Goal: Entertainment & Leisure: Consume media (video, audio)

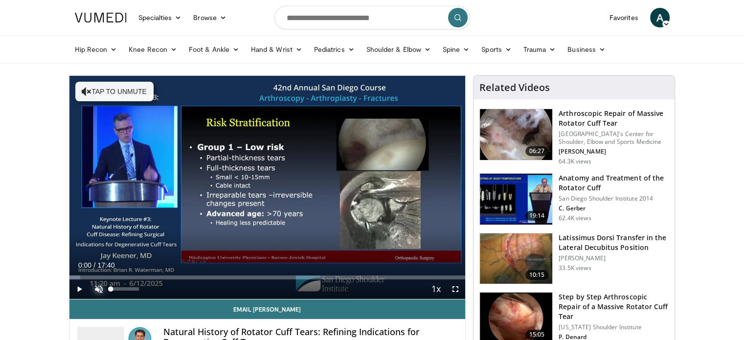
click at [96, 284] on span "Video Player" at bounding box center [99, 289] width 20 height 20
click at [78, 285] on span "Video Player" at bounding box center [79, 289] width 20 height 20
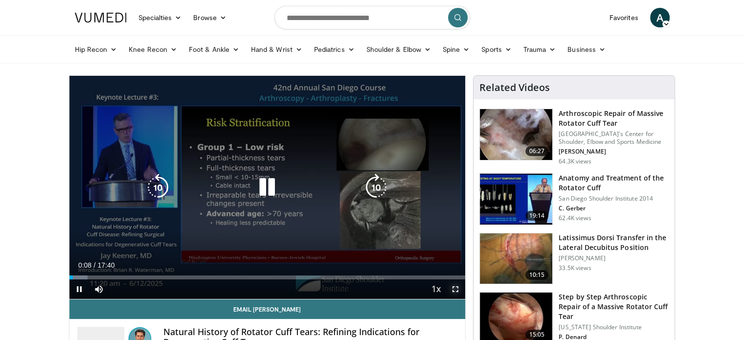
drag, startPoint x: 453, startPoint y: 288, endPoint x: 453, endPoint y: 347, distance: 59.2
click at [453, 288] on span "Video Player" at bounding box center [456, 289] width 20 height 20
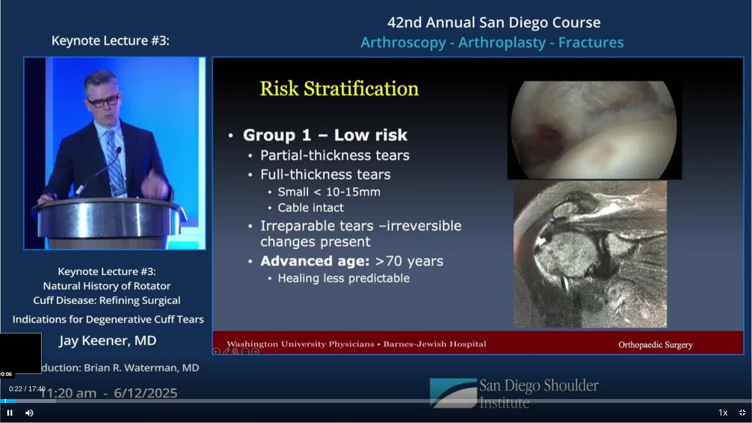
click at [5, 340] on div "Progress Bar" at bounding box center [5, 401] width 1 height 4
click at [743, 340] on span "Video Player" at bounding box center [742, 413] width 20 height 20
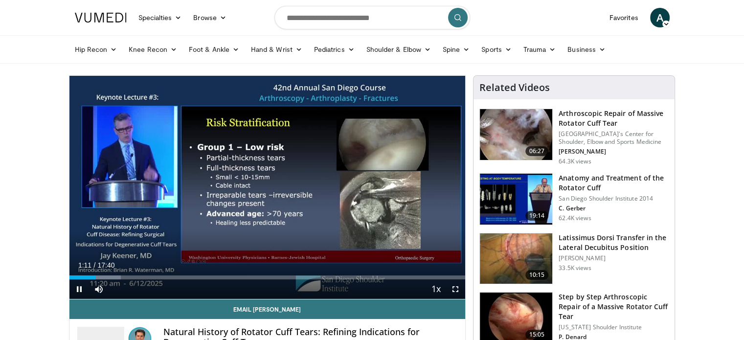
click at [452, 287] on video-js "**********" at bounding box center [267, 188] width 396 height 224
click at [455, 289] on span "Video Player" at bounding box center [456, 289] width 20 height 20
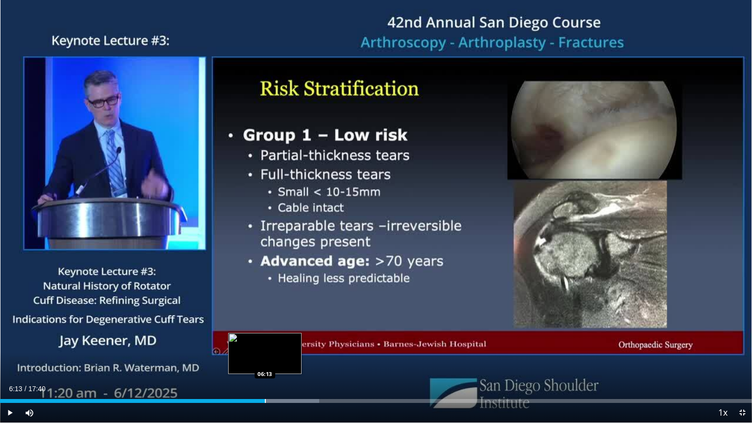
click at [264, 340] on div "Loaded : 42.47% 06:13 06:13" at bounding box center [376, 401] width 752 height 4
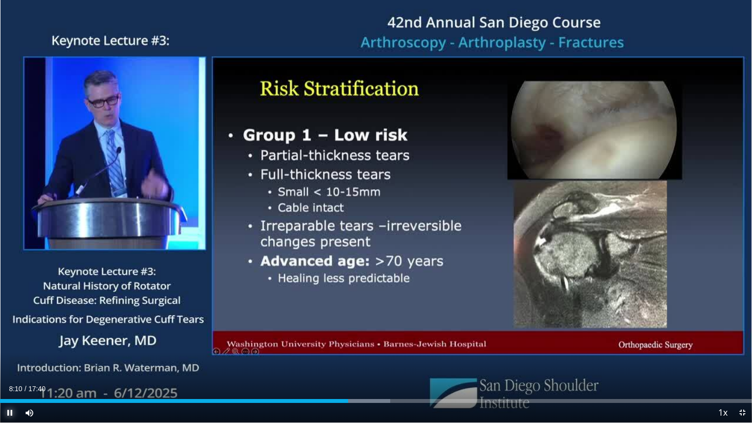
click at [9, 340] on span "Video Player" at bounding box center [10, 413] width 20 height 20
click at [13, 340] on span "Video Player" at bounding box center [10, 413] width 20 height 20
click at [5, 340] on span "Video Player" at bounding box center [10, 413] width 20 height 20
click at [742, 340] on span "Video Player" at bounding box center [742, 413] width 20 height 20
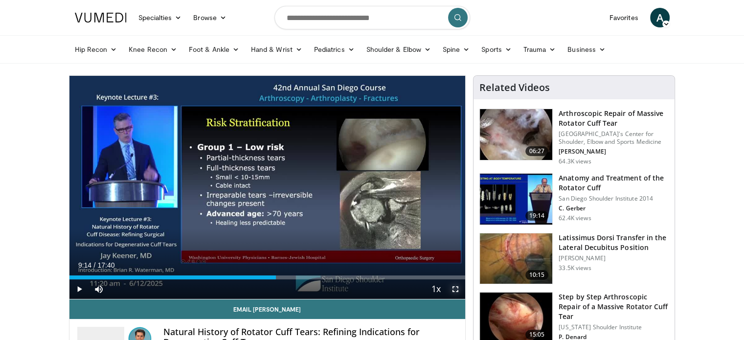
click at [456, 292] on span "Video Player" at bounding box center [456, 289] width 20 height 20
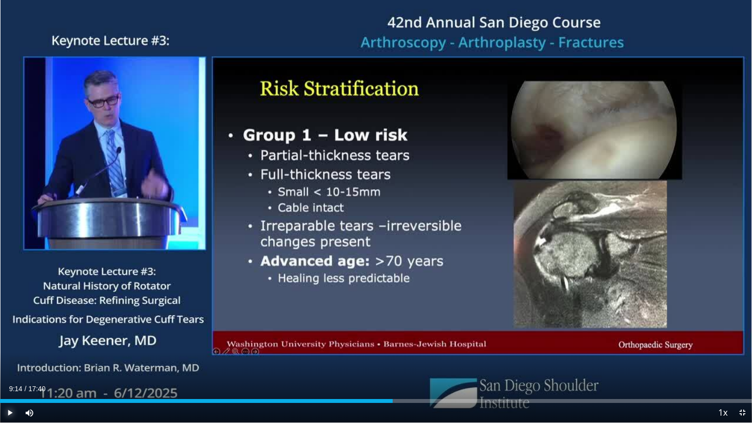
click at [14, 340] on span "Video Player" at bounding box center [10, 413] width 20 height 20
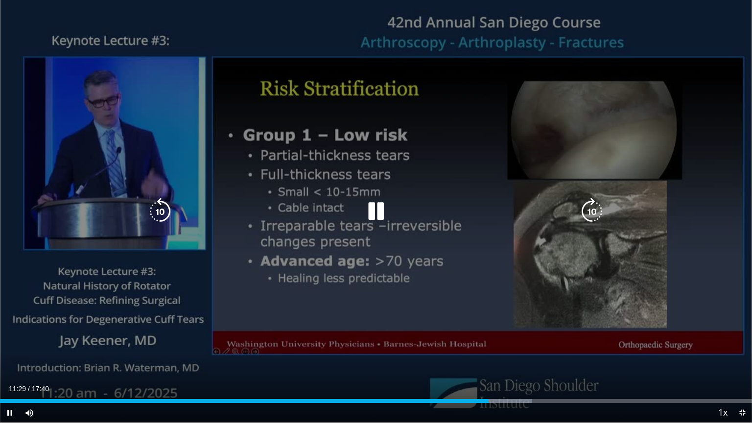
click at [372, 210] on icon "Video Player" at bounding box center [375, 211] width 27 height 27
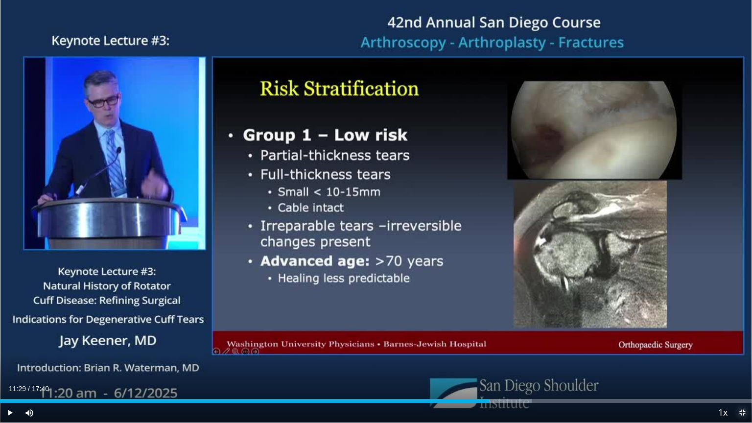
click at [739, 340] on span "Video Player" at bounding box center [742, 413] width 20 height 20
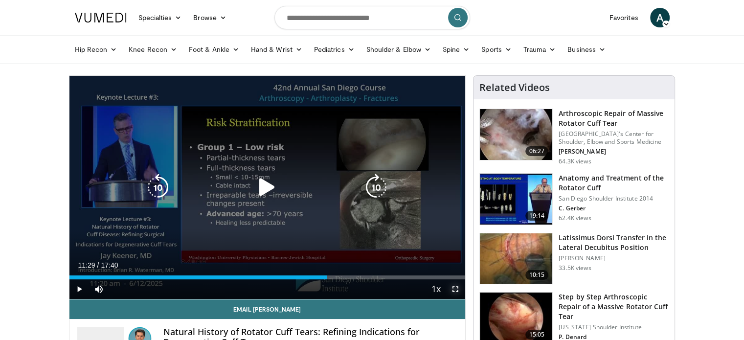
drag, startPoint x: 455, startPoint y: 287, endPoint x: 455, endPoint y: 346, distance: 59.2
click at [455, 287] on span "Video Player" at bounding box center [456, 289] width 20 height 20
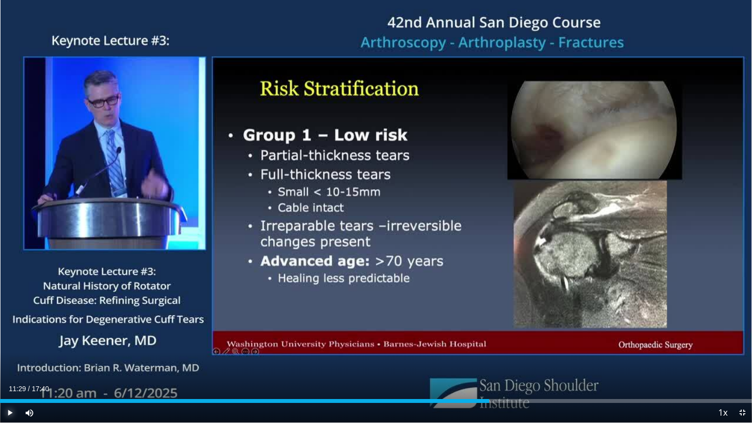
click at [10, 340] on span "Video Player" at bounding box center [10, 413] width 20 height 20
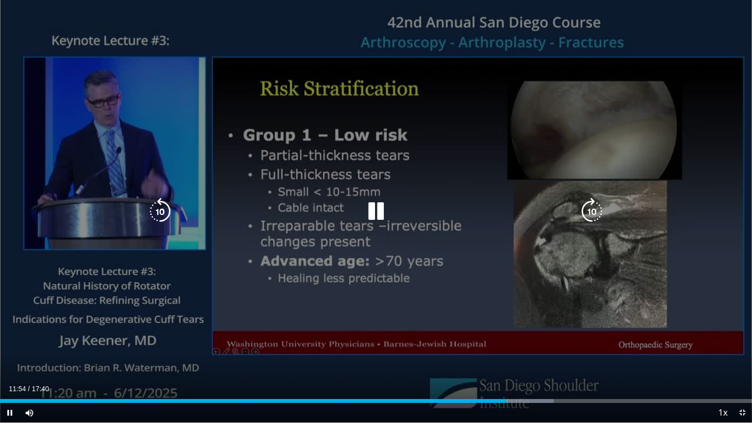
click at [375, 215] on icon "Video Player" at bounding box center [375, 211] width 27 height 27
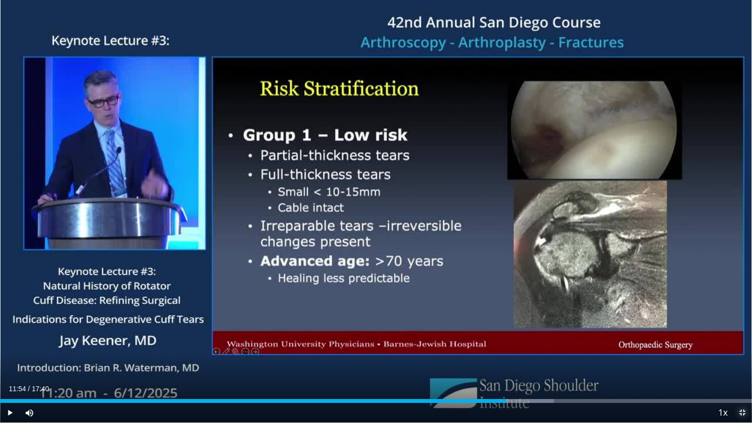
click at [742, 340] on span "Video Player" at bounding box center [742, 413] width 20 height 20
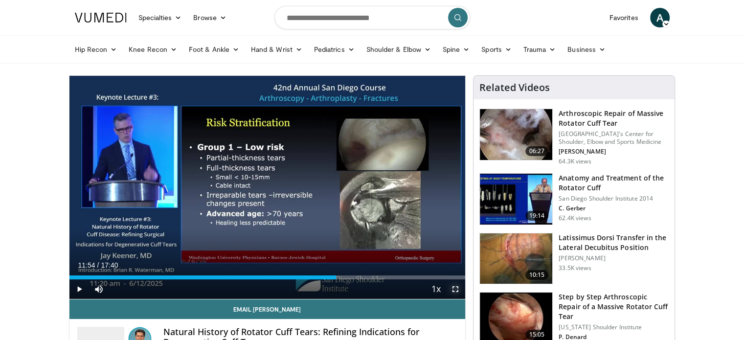
click at [455, 286] on span "Video Player" at bounding box center [456, 289] width 20 height 20
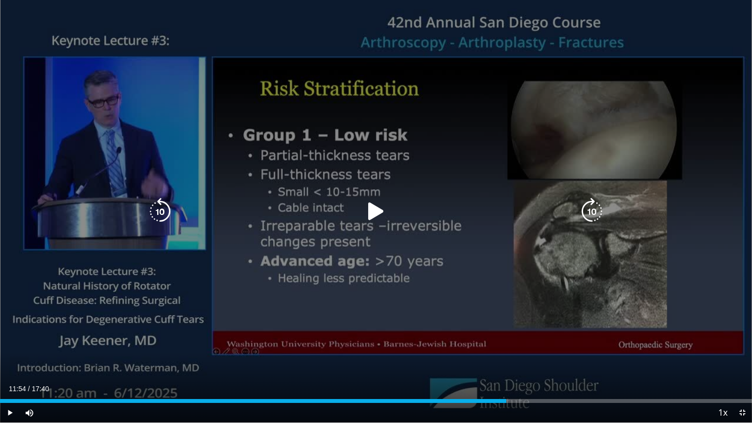
click at [369, 211] on icon "Video Player" at bounding box center [375, 211] width 27 height 27
click at [380, 214] on icon "Video Player" at bounding box center [375, 211] width 27 height 27
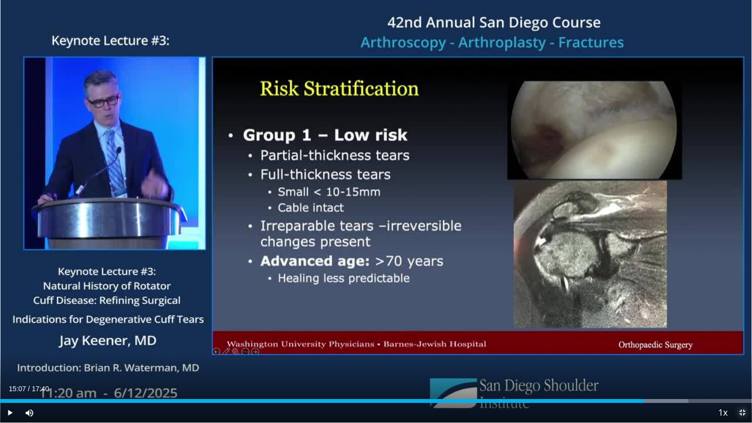
click at [743, 340] on span "Video Player" at bounding box center [742, 413] width 20 height 20
